Goal: Check status: Check status

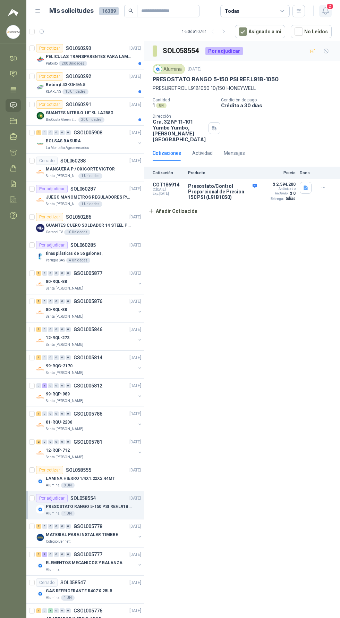
click at [321, 9] on icon "button" at bounding box center [325, 11] width 9 height 9
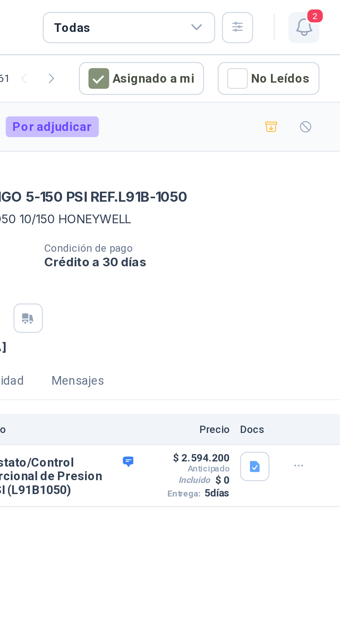
click at [328, 9] on span "2" at bounding box center [330, 6] width 8 height 7
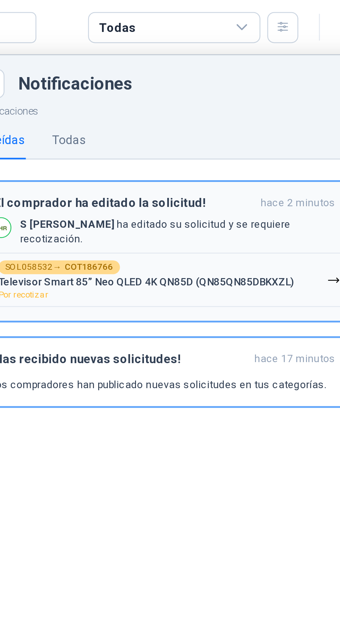
click at [311, 106] on button "SOL058532 → COT186766 Televisor Smart 85” Neo QLED 4K QN85D (QN85QN85DBKXZL) Po…" at bounding box center [253, 113] width 144 height 22
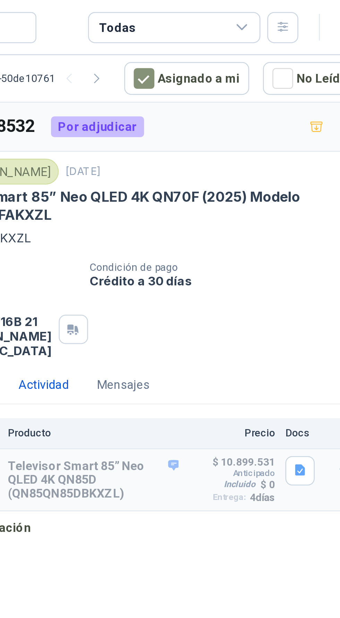
click at [200, 151] on div "Actividad" at bounding box center [202, 155] width 20 height 8
